Goal: Task Accomplishment & Management: Use online tool/utility

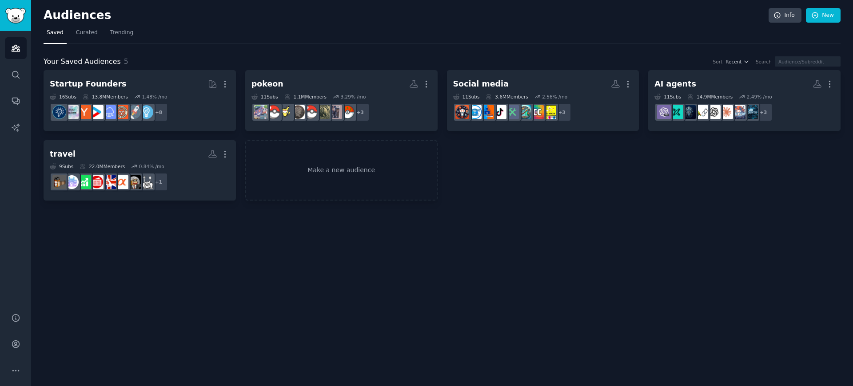
click at [428, 219] on div "Audiences Info New Saved Curated Trending Your Saved Audiences 5 Sort Recent Se…" at bounding box center [442, 193] width 822 height 386
click at [114, 34] on span "Trending" at bounding box center [121, 33] width 23 height 8
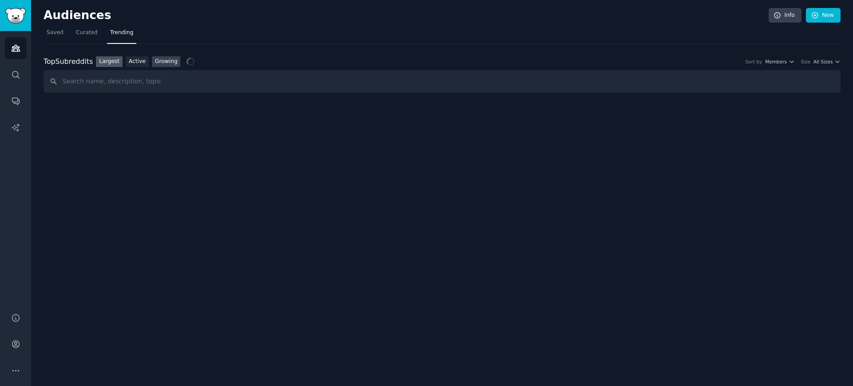
click at [155, 65] on link "Growing" at bounding box center [166, 61] width 29 height 11
click at [135, 86] on input "text" at bounding box center [442, 81] width 797 height 23
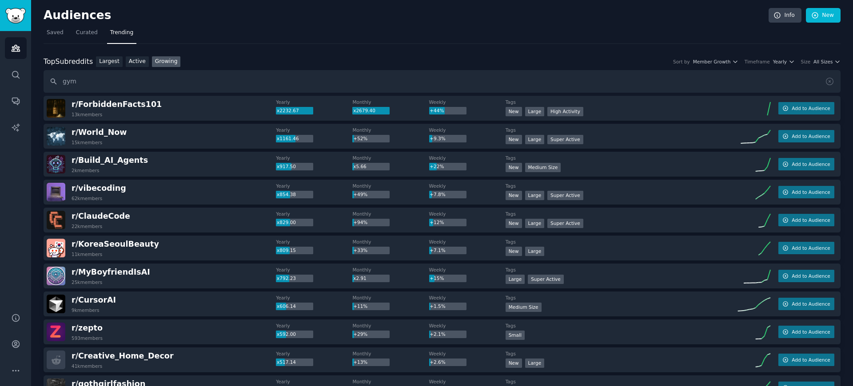
type input "gym"
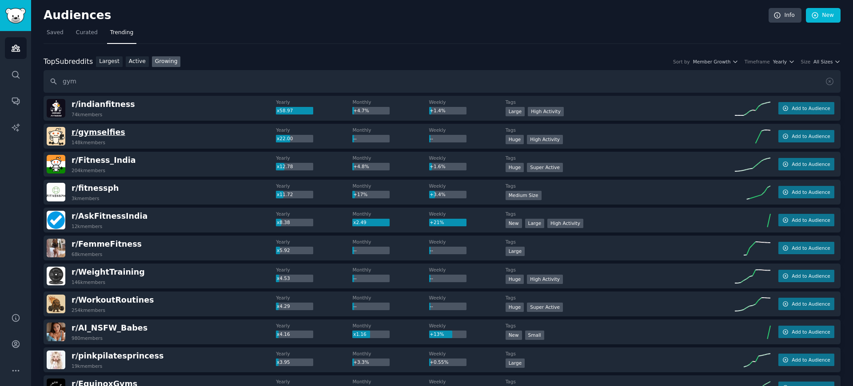
click at [113, 128] on span "r/ gymselfies" at bounding box center [99, 132] width 54 height 9
click at [105, 159] on span "r/ Fitness_India" at bounding box center [104, 160] width 64 height 9
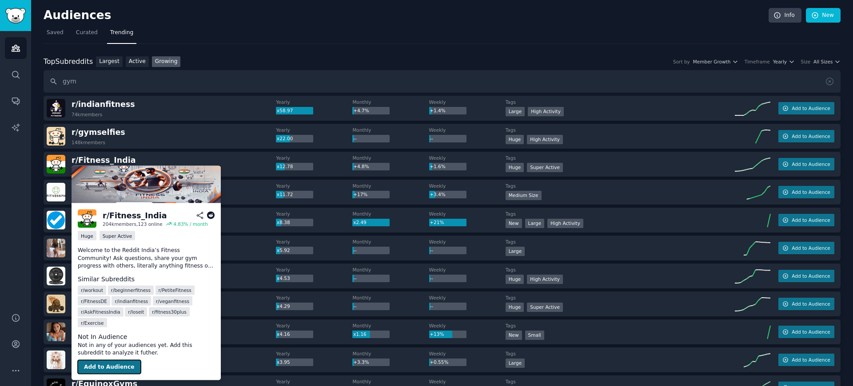
click at [106, 367] on button "Add to Audience" at bounding box center [109, 367] width 63 height 14
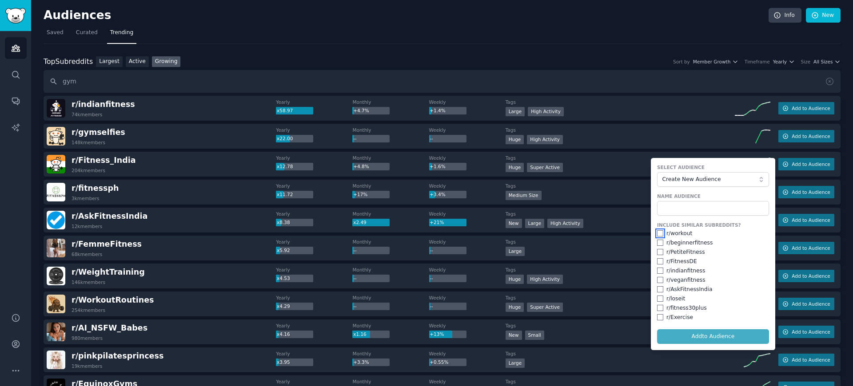
click at [657, 234] on input "checkbox" at bounding box center [660, 234] width 6 height 6
checkbox input "true"
click at [659, 247] on div "r/ beginnerfitness" at bounding box center [713, 243] width 112 height 8
click at [660, 243] on input "checkbox" at bounding box center [660, 243] width 6 height 6
checkbox input "true"
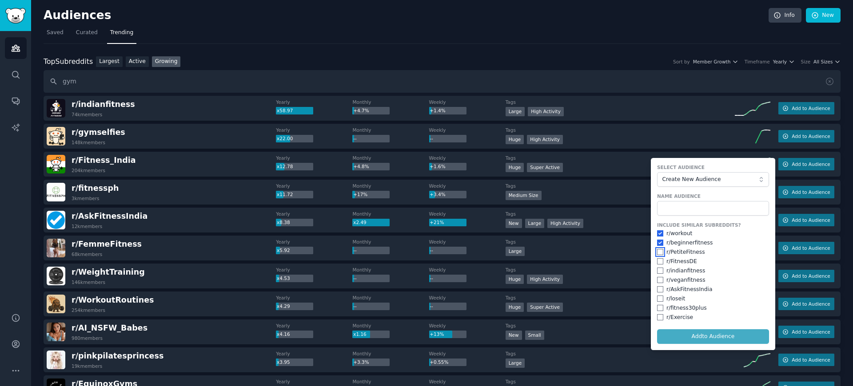
click at [660, 251] on input "checkbox" at bounding box center [660, 252] width 6 height 6
checkbox input "true"
click at [660, 262] on input "checkbox" at bounding box center [660, 262] width 6 height 6
checkbox input "true"
click at [658, 273] on input "checkbox" at bounding box center [660, 271] width 6 height 6
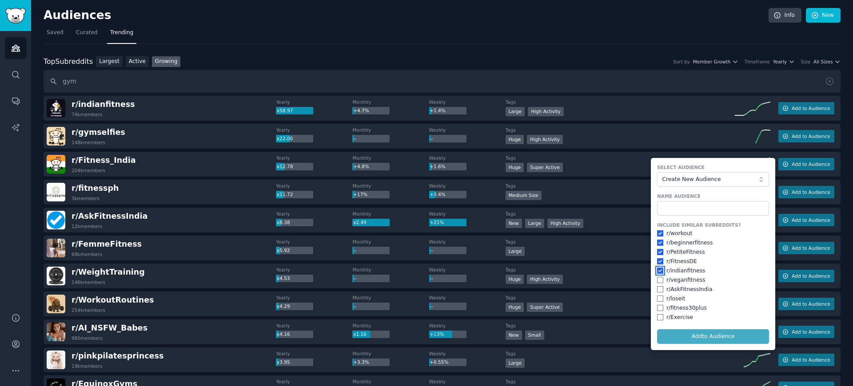
checkbox input "true"
click at [657, 281] on input "checkbox" at bounding box center [660, 280] width 6 height 6
checkbox input "true"
drag, startPoint x: 658, startPoint y: 288, endPoint x: 660, endPoint y: 296, distance: 8.6
click at [658, 288] on input "checkbox" at bounding box center [660, 289] width 6 height 6
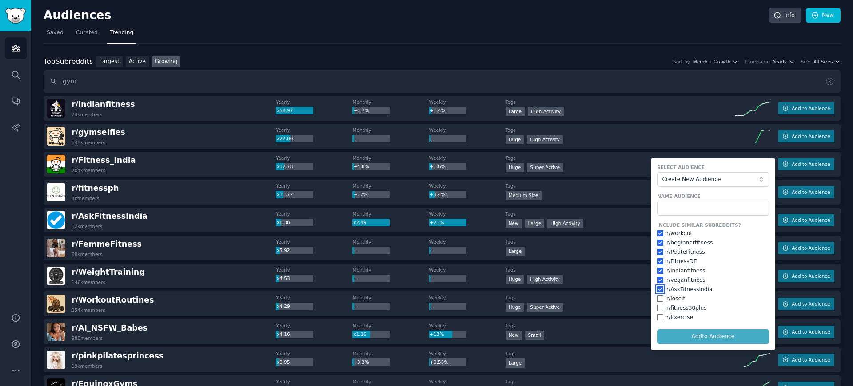
checkbox input "true"
click at [657, 300] on input "checkbox" at bounding box center [660, 299] width 6 height 6
checkbox input "true"
click at [658, 310] on input "checkbox" at bounding box center [660, 308] width 6 height 6
checkbox input "true"
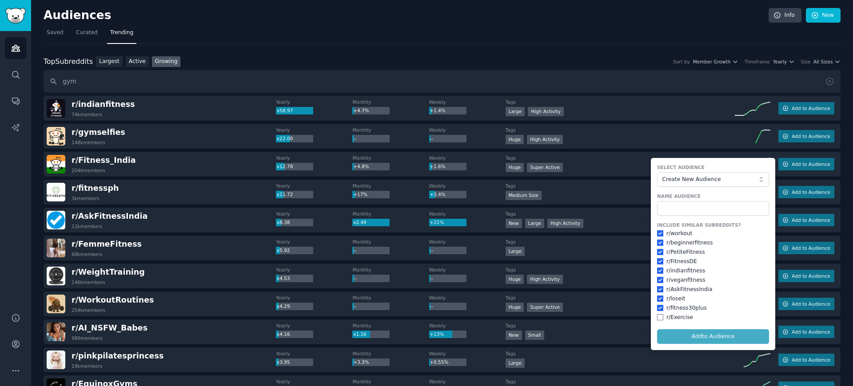
click at [661, 320] on div "r/ Exercise" at bounding box center [713, 318] width 112 height 8
click at [657, 317] on input "checkbox" at bounding box center [660, 317] width 6 height 6
checkbox input "true"
click at [687, 207] on input "text" at bounding box center [713, 208] width 112 height 15
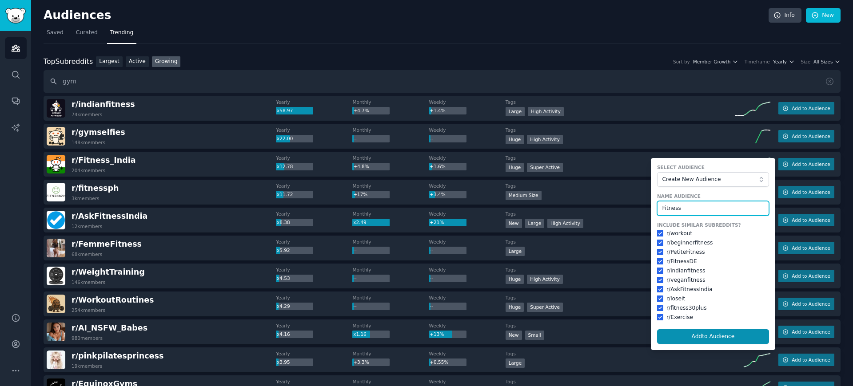
type input "Fitness"
click at [657, 330] on button "Add to Audience" at bounding box center [713, 337] width 112 height 15
checkbox input "false"
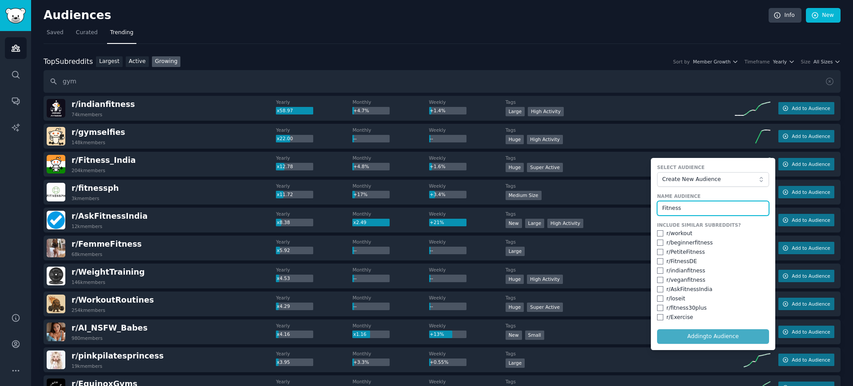
checkbox input "false"
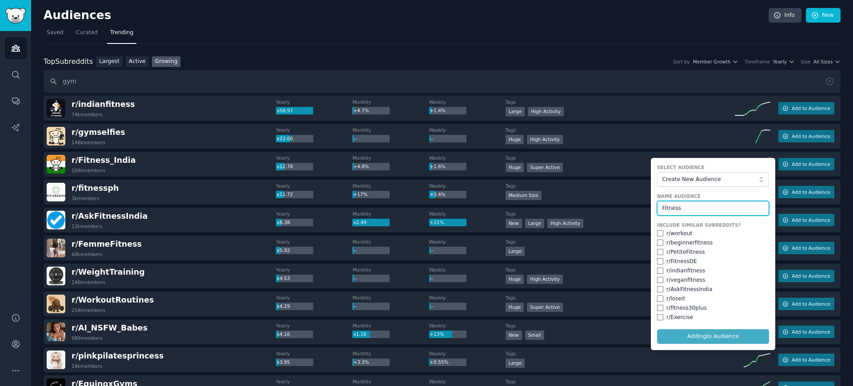
checkbox input "false"
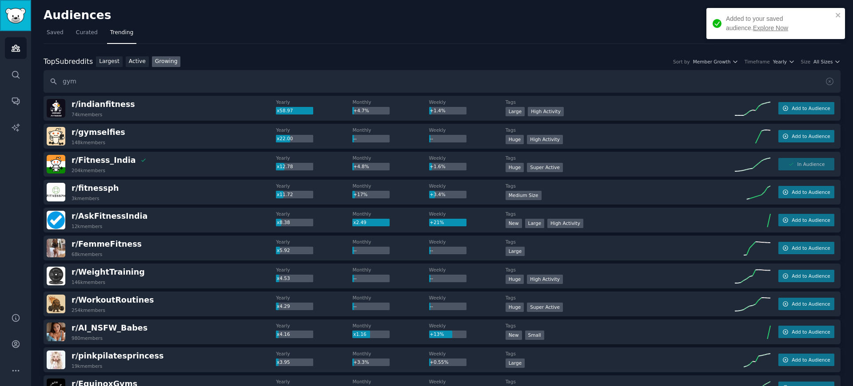
click at [23, 14] on img "Sidebar" at bounding box center [15, 16] width 20 height 16
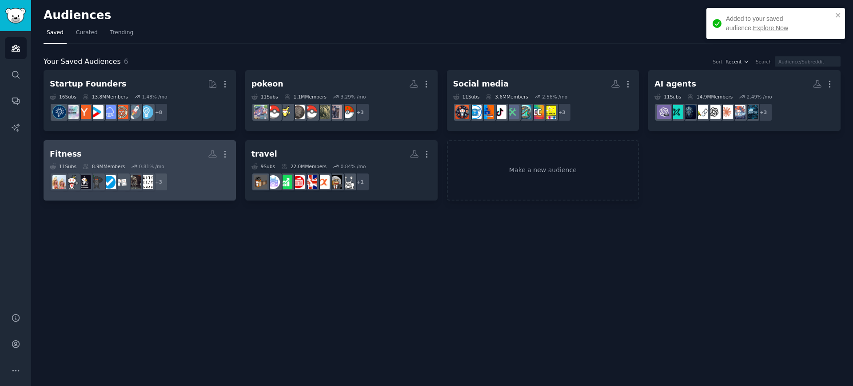
click at [139, 147] on h2 "Fitness More" at bounding box center [140, 155] width 180 height 16
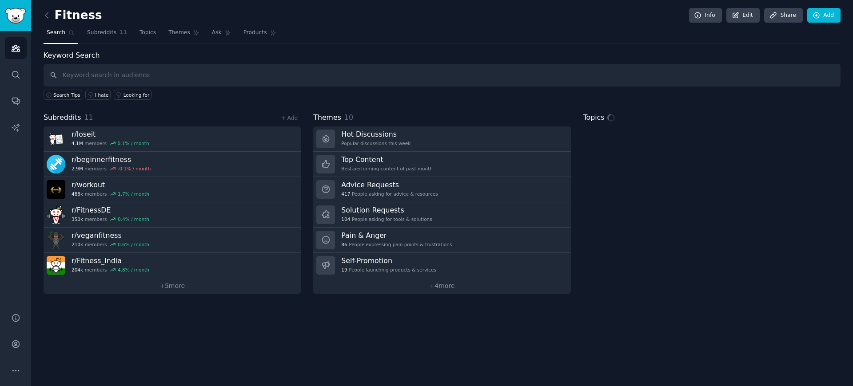
click at [195, 294] on div "Fitness Info Edit Share Add Search Subreddits 11 Topics Themes Ask Products Key…" at bounding box center [442, 193] width 822 height 386
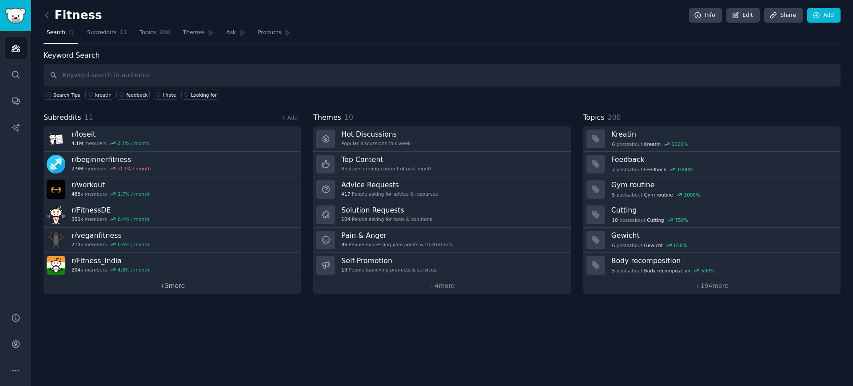
click at [192, 290] on link "+ 5 more" at bounding box center [172, 286] width 257 height 16
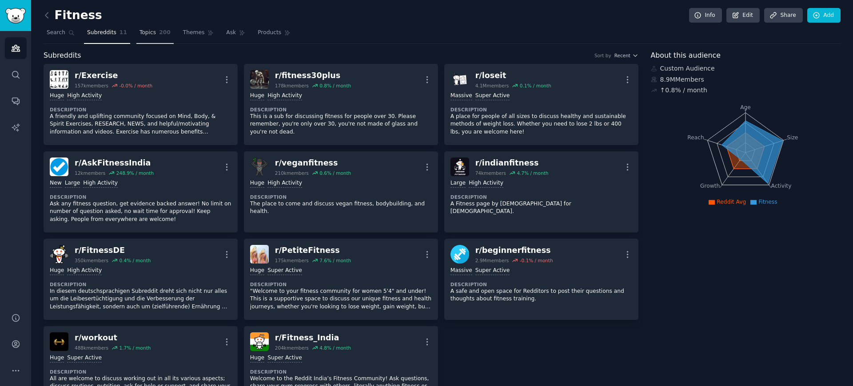
click at [153, 41] on link "Topics 200" at bounding box center [154, 35] width 37 height 18
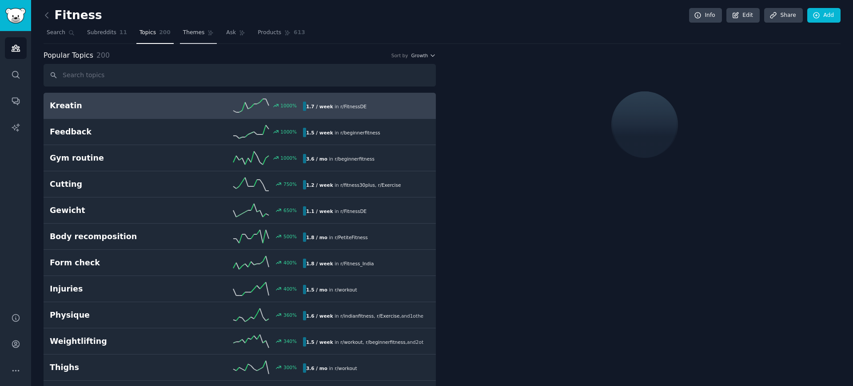
click at [185, 36] on span "Themes" at bounding box center [194, 33] width 22 height 8
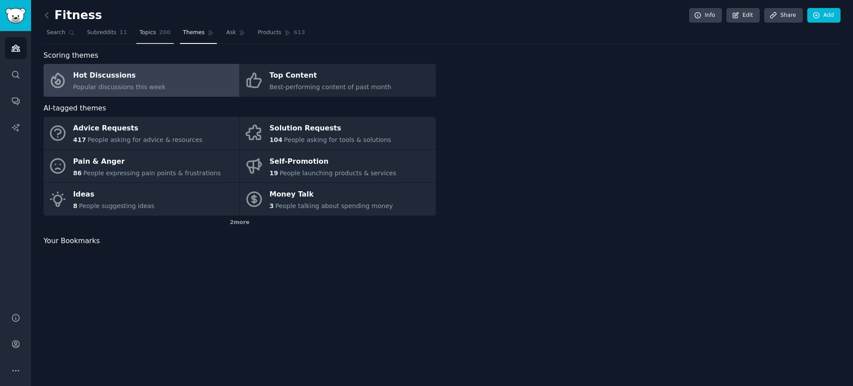
click at [160, 29] on span "200" at bounding box center [165, 33] width 12 height 8
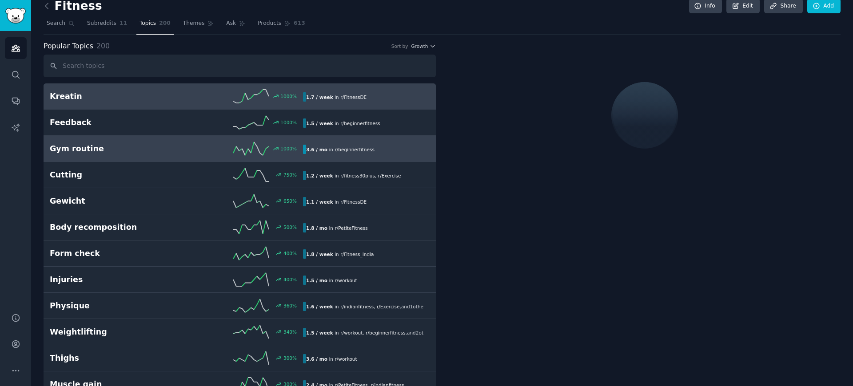
scroll to position [12, 0]
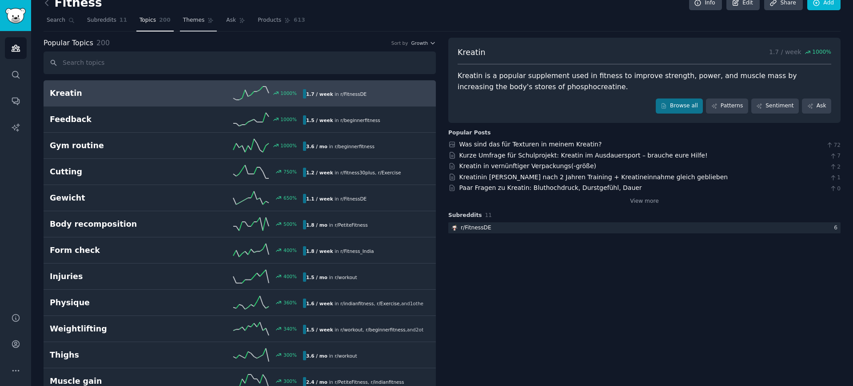
click at [201, 20] on link "Themes" at bounding box center [198, 22] width 37 height 18
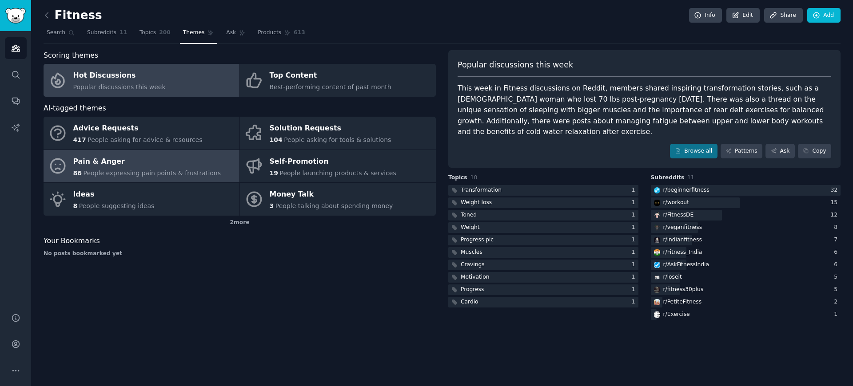
click at [137, 161] on div "Pain & Anger" at bounding box center [147, 162] width 148 height 14
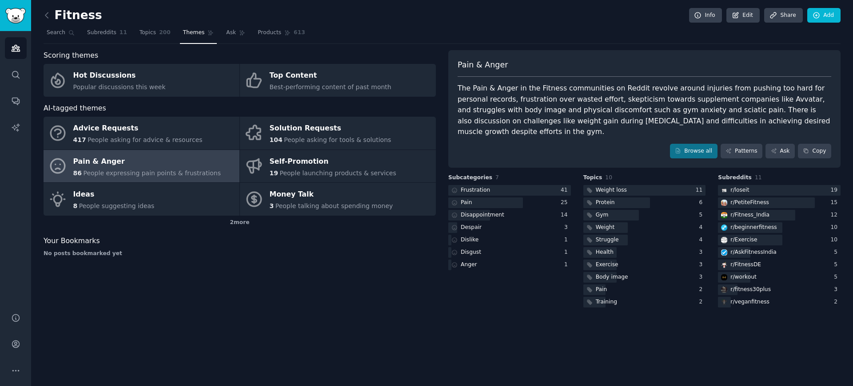
click at [593, 348] on div "Fitness Info Edit Share Add Search Subreddits 11 Topics 200 Themes Ask Products…" at bounding box center [442, 193] width 822 height 386
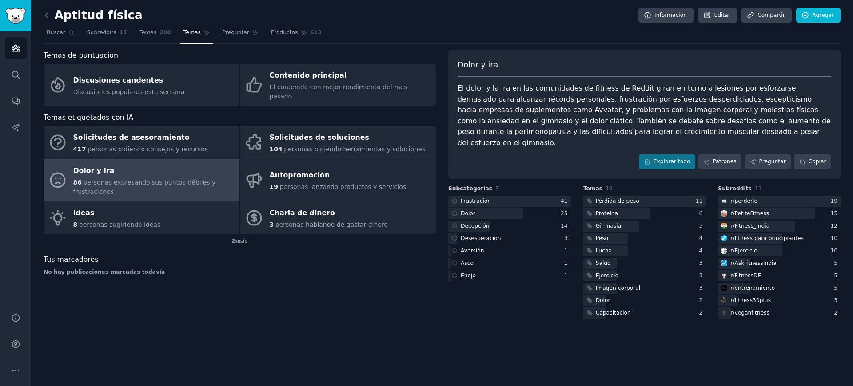
click at [365, 269] on div "No hay publicaciones marcadas todavía" at bounding box center [240, 273] width 392 height 8
click at [718, 159] on font "Patrones" at bounding box center [724, 162] width 24 height 6
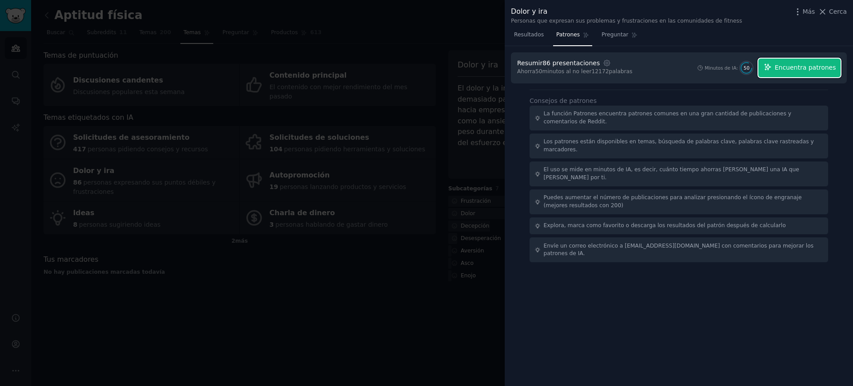
click at [780, 69] on font "Encuentra patrones" at bounding box center [805, 67] width 61 height 7
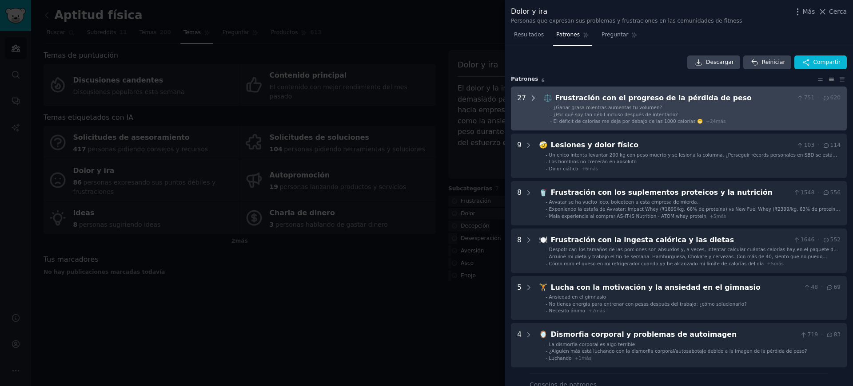
click at [531, 96] on icon at bounding box center [533, 98] width 8 height 8
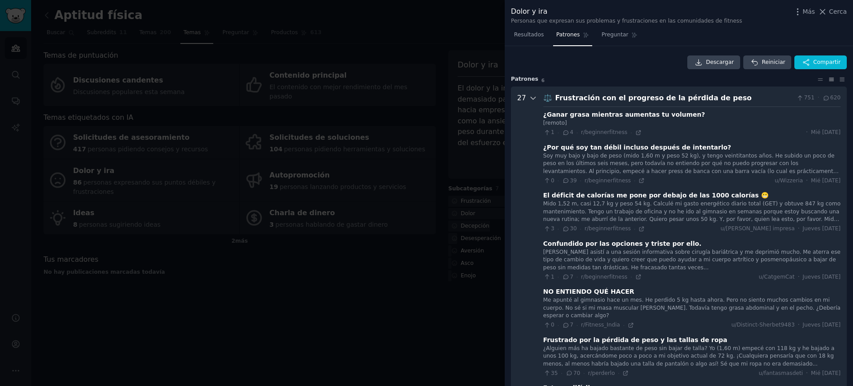
click at [532, 99] on icon at bounding box center [533, 98] width 4 height 2
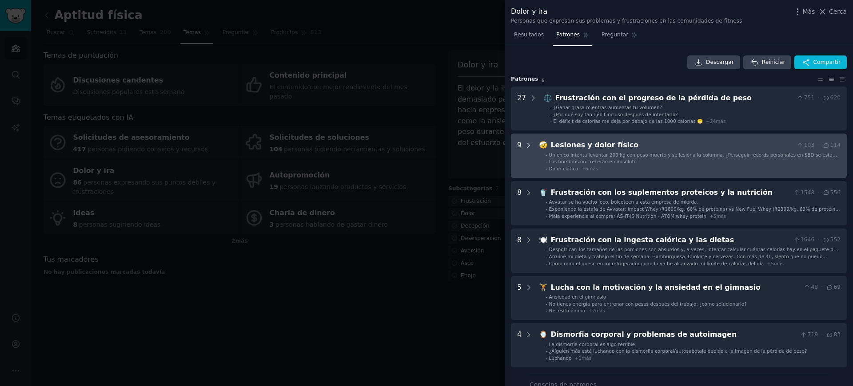
click at [532, 147] on icon at bounding box center [529, 146] width 8 height 8
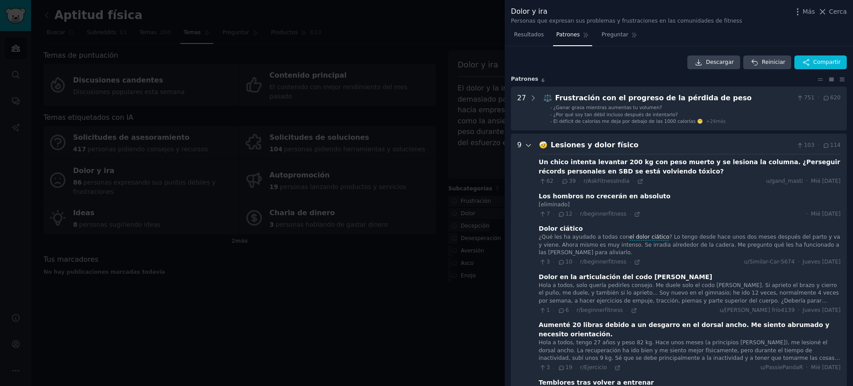
click at [530, 145] on icon at bounding box center [528, 145] width 4 height 2
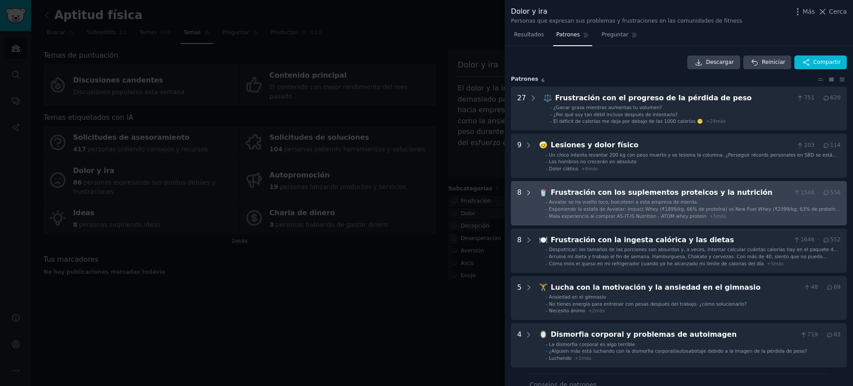
click at [529, 194] on icon at bounding box center [529, 193] width 8 height 8
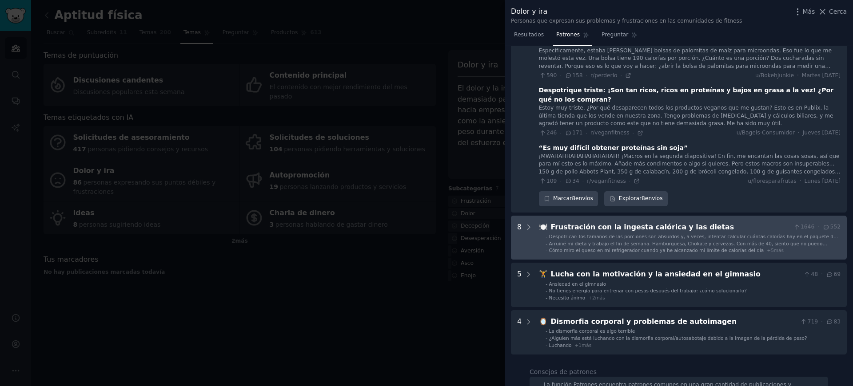
scroll to position [384, 0]
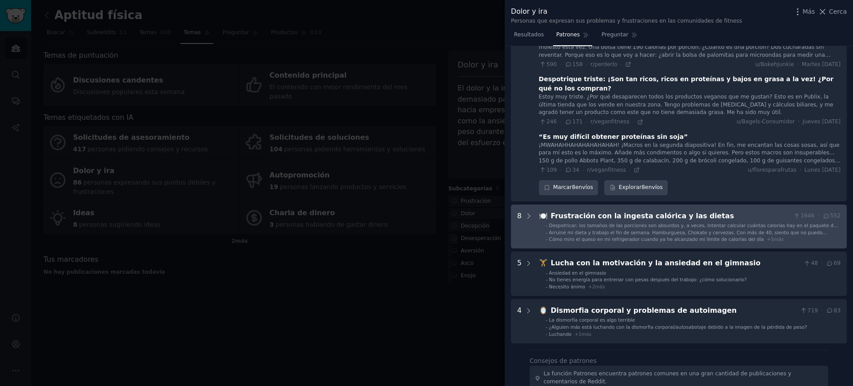
click at [532, 205] on Dieting "8 🍽️ Frustración con la ingesta calórica y las dietas 1646 · 552 - Despotricar:…" at bounding box center [679, 227] width 336 height 44
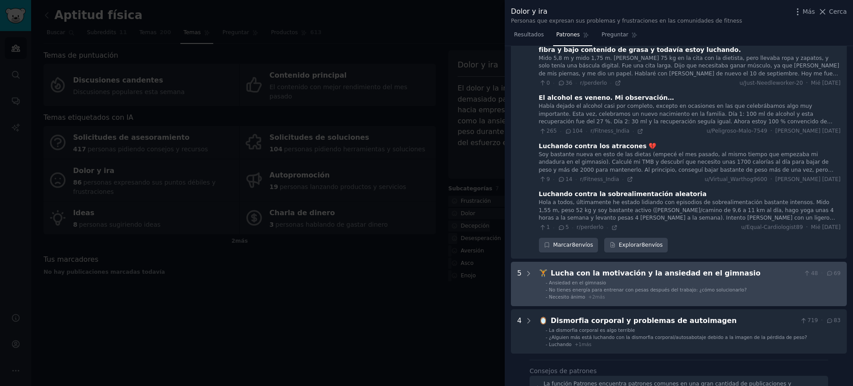
scroll to position [797, 0]
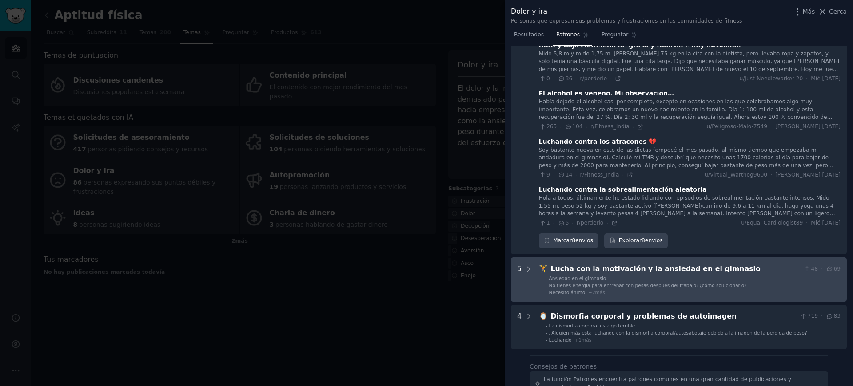
click at [540, 275] on ul "- Ansiedad en el gimnasio - No tienes energía para entrenar con pesas después d…" at bounding box center [689, 285] width 301 height 20
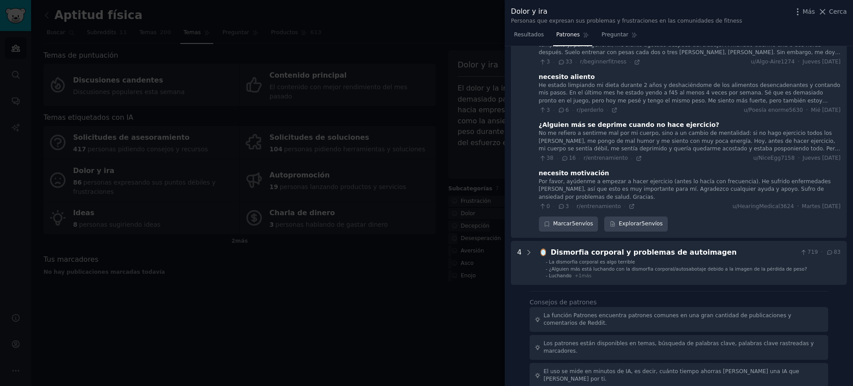
scroll to position [1103, 0]
click at [470, 251] on div at bounding box center [426, 193] width 853 height 386
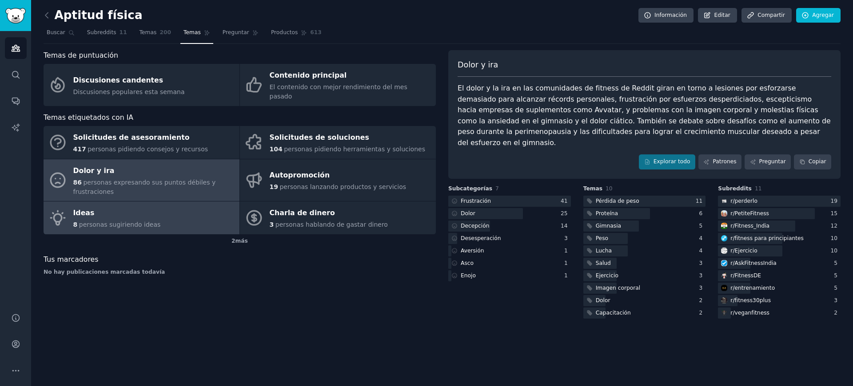
click at [146, 222] on link "Ideas 8 personas sugiriendo ideas" at bounding box center [142, 218] width 196 height 33
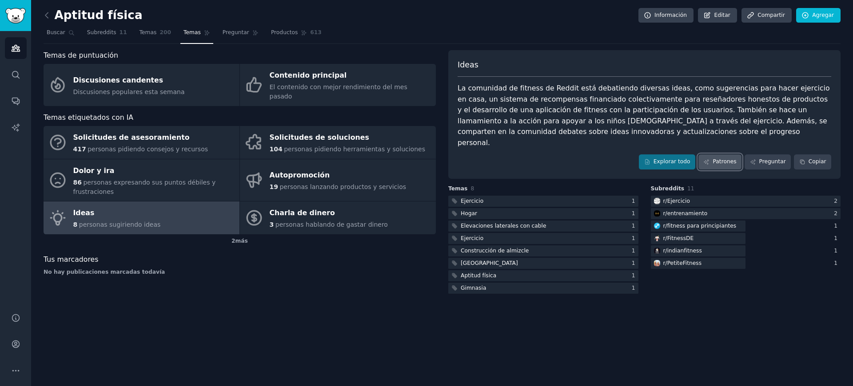
click at [724, 159] on font "Patrones" at bounding box center [724, 162] width 24 height 6
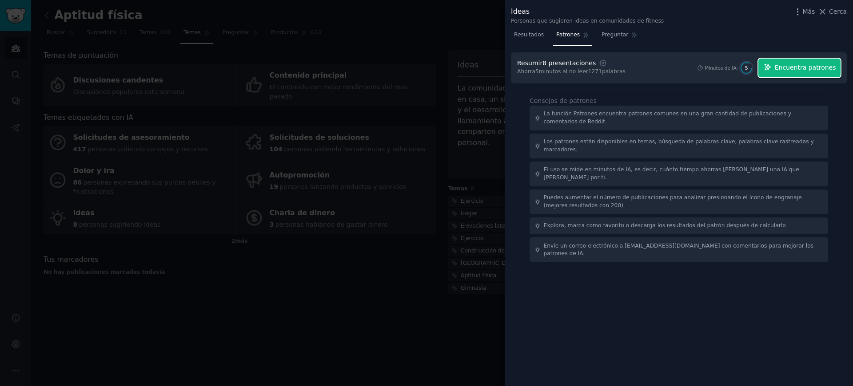
click at [819, 72] on button "Encuentra patrones" at bounding box center [799, 68] width 82 height 19
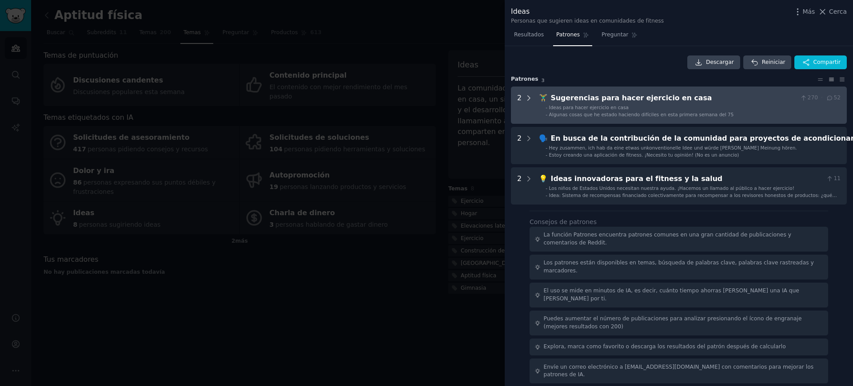
click at [528, 99] on icon at bounding box center [529, 98] width 2 height 4
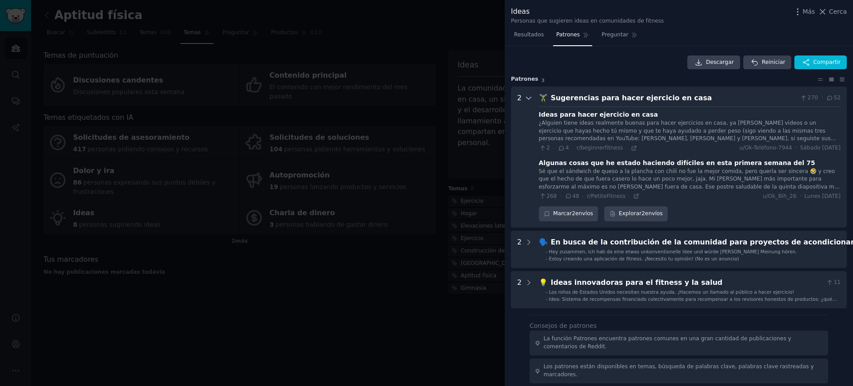
scroll to position [40, 0]
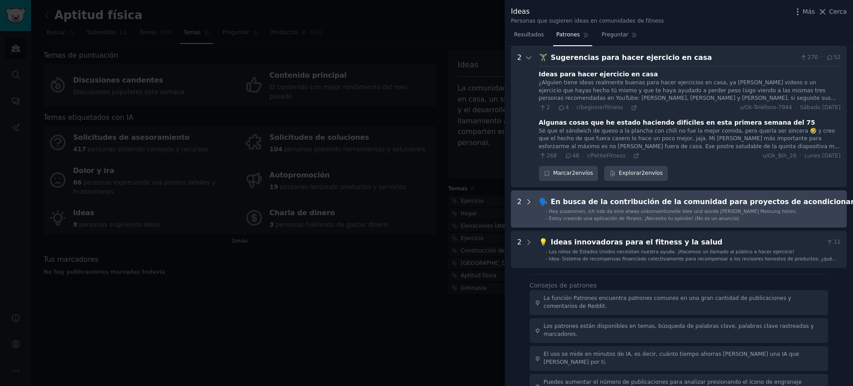
click at [526, 200] on icon at bounding box center [529, 202] width 8 height 8
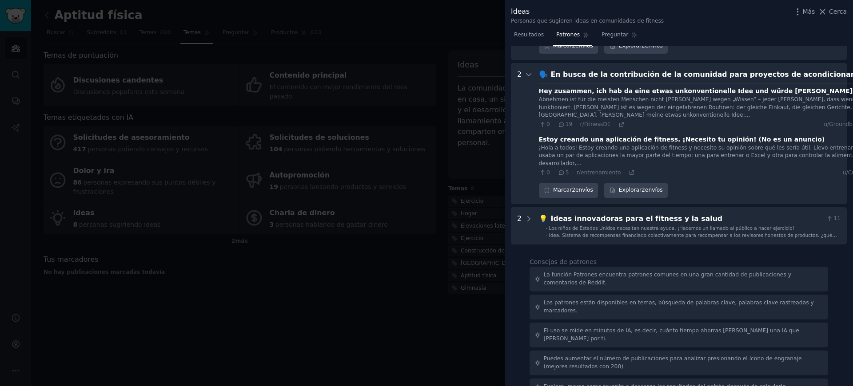
scroll to position [164, 0]
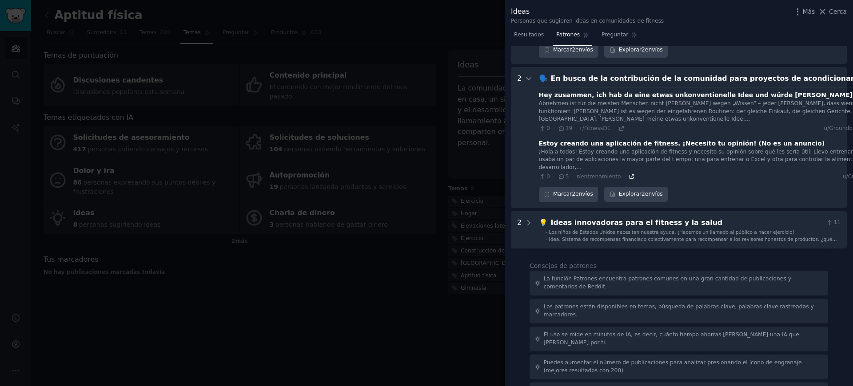
click at [628, 176] on icon at bounding box center [631, 177] width 6 height 6
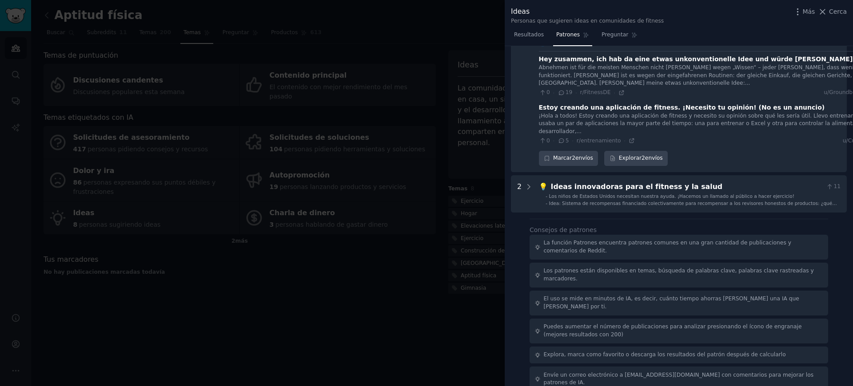
scroll to position [204, 0]
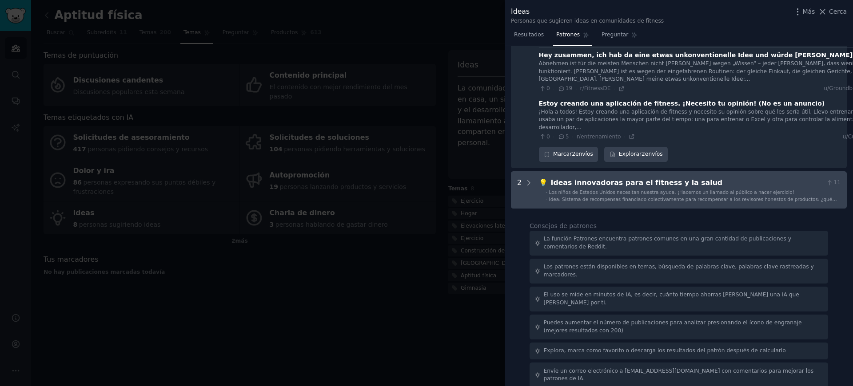
click at [523, 180] on div "2" at bounding box center [525, 190] width 16 height 25
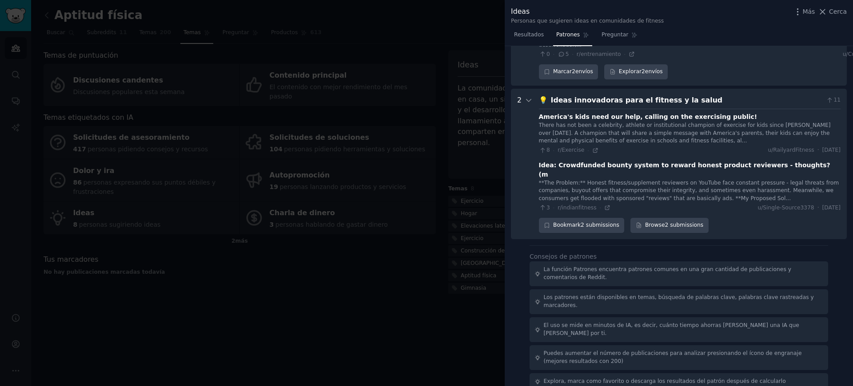
scroll to position [308, 0]
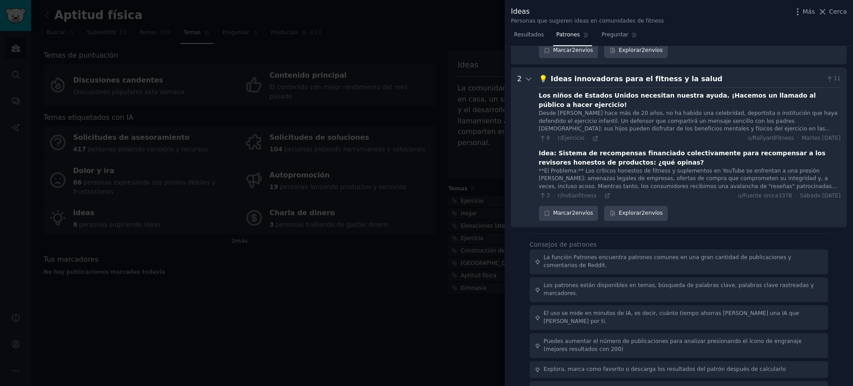
click at [397, 279] on div at bounding box center [426, 193] width 853 height 386
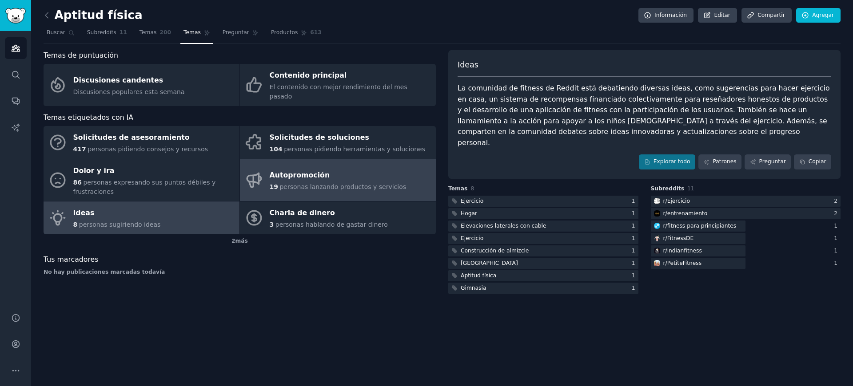
click at [273, 183] on font "19" at bounding box center [274, 186] width 8 height 7
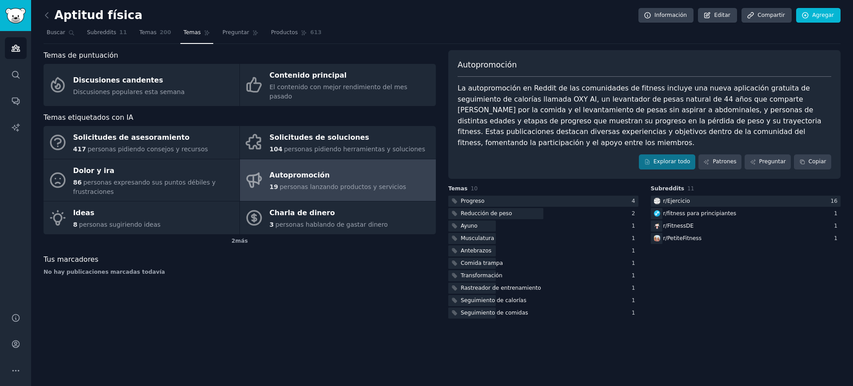
click at [207, 298] on div "Temas de puntuación Discusiones candentes Discusiones populares esta semana Con…" at bounding box center [240, 185] width 392 height 270
click at [12, 8] on img "Barra lateral" at bounding box center [15, 16] width 20 height 16
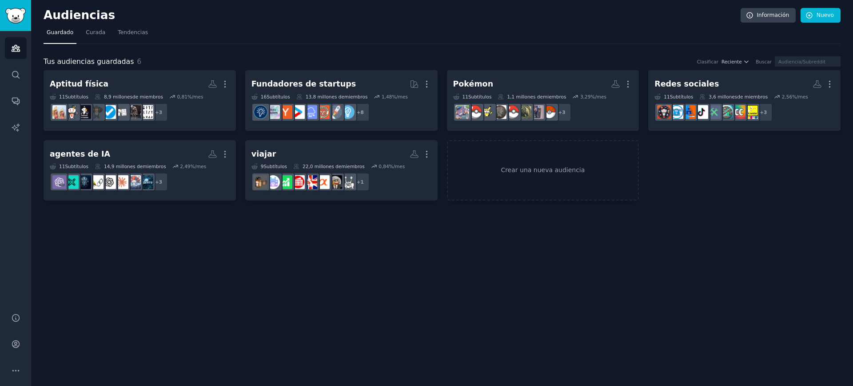
click at [382, 267] on div "Audiencias Información Nuevo Guardado Curada Tendencias Tus audiencias guardada…" at bounding box center [442, 193] width 822 height 386
click at [306, 243] on div "Audiencias Información Nuevo Guardado Curada Tendencias Tus audiencias guardada…" at bounding box center [442, 193] width 822 height 386
click at [118, 36] on span "Tendencias" at bounding box center [133, 33] width 30 height 8
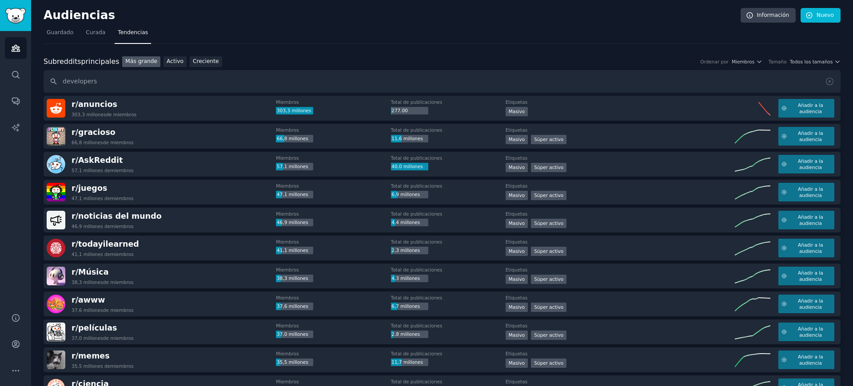
type input "developers"
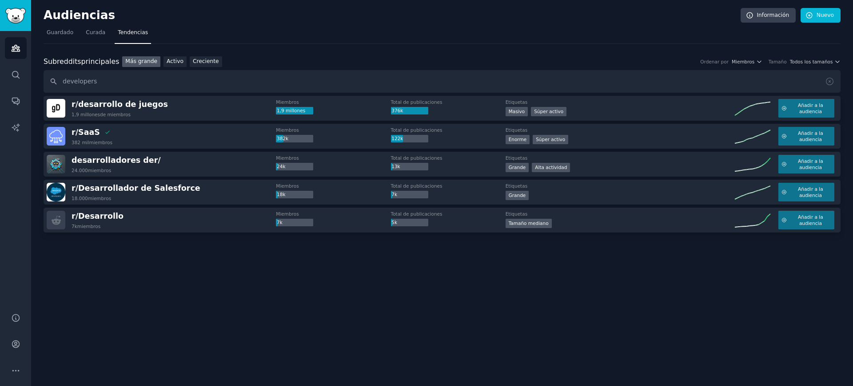
click at [102, 83] on input "developers" at bounding box center [442, 81] width 797 height 23
click at [102, 82] on input "developers" at bounding box center [442, 81] width 797 height 23
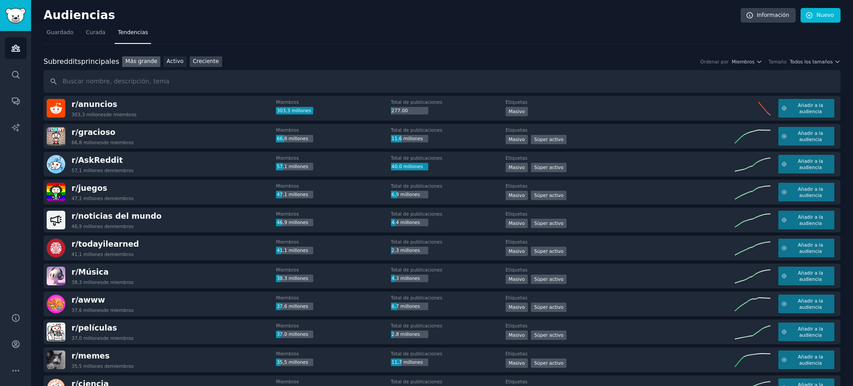
click at [198, 58] on font "Creciente" at bounding box center [206, 61] width 26 height 6
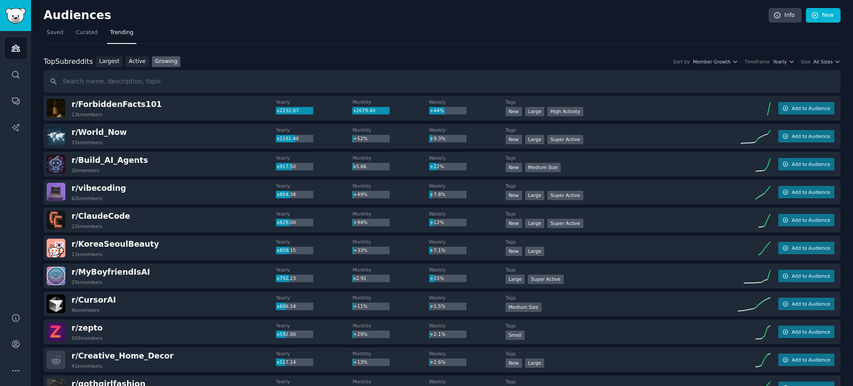
click at [358, 16] on h2 "Audiences" at bounding box center [406, 15] width 725 height 14
click at [135, 87] on input "text" at bounding box center [442, 81] width 797 height 23
type input "developer"
